Goal: Task Accomplishment & Management: Use online tool/utility

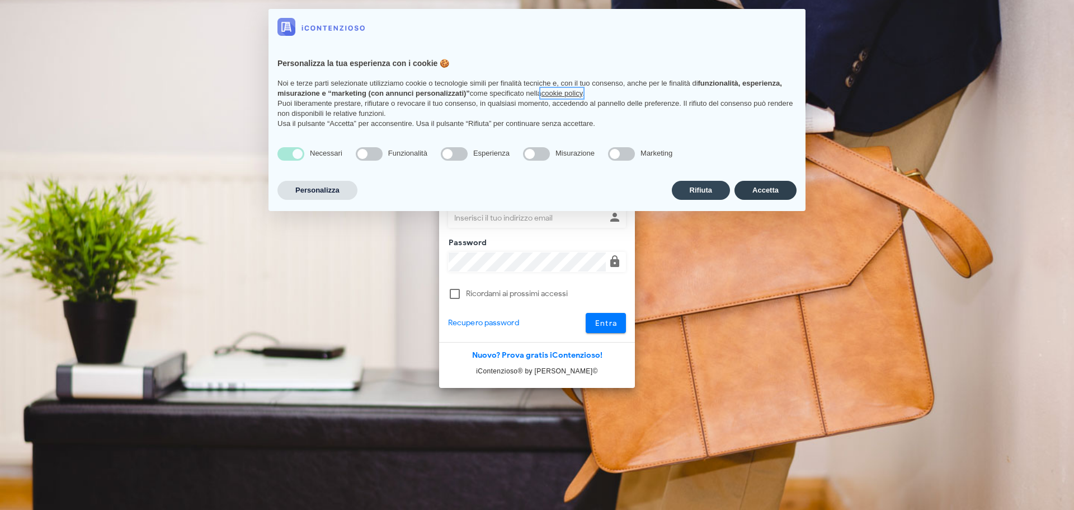
type input "[EMAIL_ADDRESS][DOMAIN_NAME]"
click at [743, 192] on button "Accetta" at bounding box center [766, 190] width 62 height 19
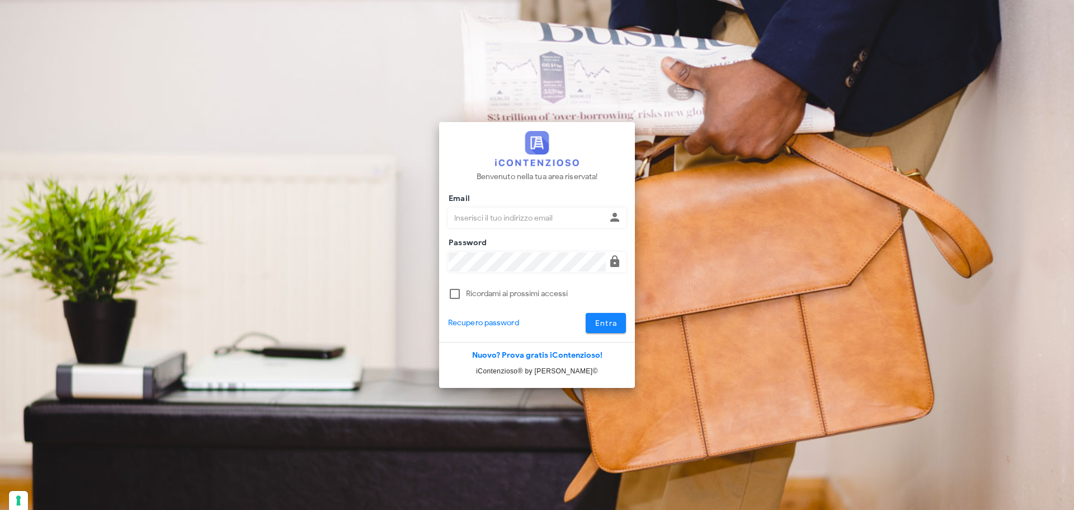
type input "[EMAIL_ADDRESS][DOMAIN_NAME]"
click at [598, 317] on button "Entra" at bounding box center [606, 323] width 41 height 20
